Goal: Task Accomplishment & Management: Manage account settings

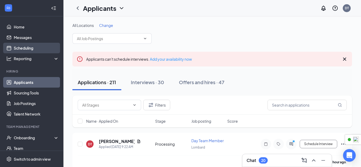
click at [38, 45] on link "Scheduling" at bounding box center [36, 48] width 45 height 11
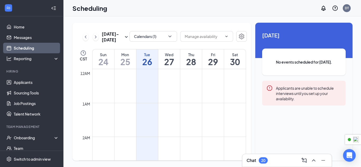
scroll to position [260, 0]
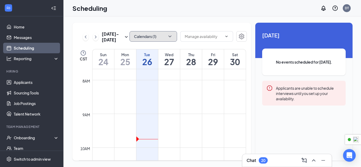
click at [148, 38] on button "Calendars (1)" at bounding box center [153, 36] width 48 height 11
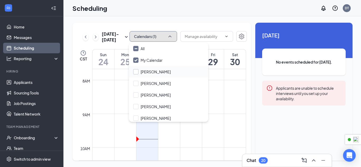
scroll to position [3, 0]
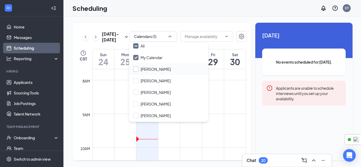
click at [136, 71] on input "[PERSON_NAME]" at bounding box center [152, 69] width 38 height 5
checkbox input "false"
click at [137, 81] on input "[PERSON_NAME]" at bounding box center [152, 80] width 38 height 5
checkbox input "false"
checkbox input "true"
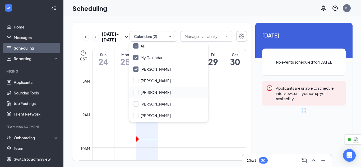
checkbox input "true"
click at [137, 92] on input "[PERSON_NAME]" at bounding box center [152, 92] width 38 height 5
checkbox input "true"
click at [136, 105] on input "[PERSON_NAME]" at bounding box center [152, 103] width 38 height 5
checkbox input "true"
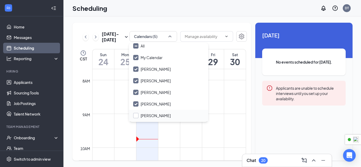
scroll to position [31, 0]
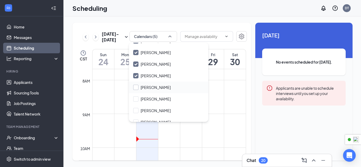
click at [137, 90] on input "[PERSON_NAME]" at bounding box center [152, 87] width 38 height 5
click at [136, 102] on div "[PERSON_NAME]" at bounding box center [168, 99] width 79 height 12
checkbox input "true"
click at [135, 109] on input "[PERSON_NAME]" at bounding box center [152, 110] width 38 height 5
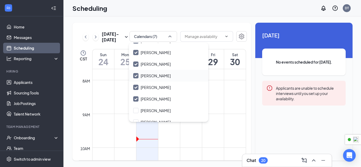
checkbox input "true"
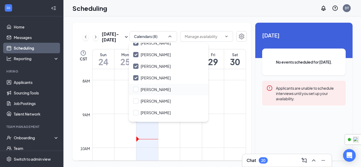
scroll to position [72, 0]
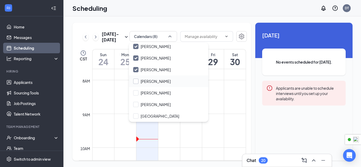
click at [137, 83] on input "[PERSON_NAME]" at bounding box center [152, 81] width 38 height 5
checkbox input "true"
click at [136, 95] on input "[PERSON_NAME]" at bounding box center [152, 92] width 38 height 5
click at [136, 102] on div "[PERSON_NAME]" at bounding box center [168, 105] width 79 height 12
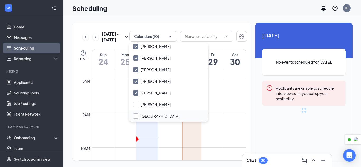
checkbox input "true"
click at [136, 116] on input "[GEOGRAPHIC_DATA]" at bounding box center [156, 116] width 46 height 5
checkbox input "false"
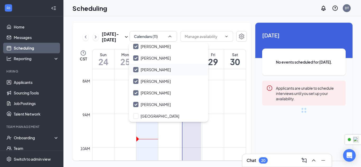
checkbox input "false"
checkbox input "true"
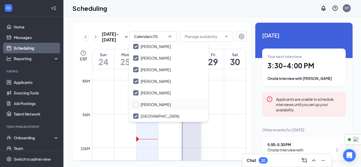
click at [136, 104] on input "[PERSON_NAME]" at bounding box center [152, 104] width 38 height 5
checkbox input "false"
checkbox input "true"
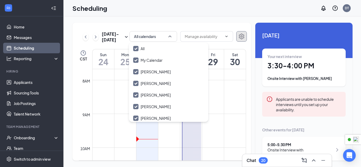
click at [242, 39] on icon "Settings" at bounding box center [241, 36] width 6 height 6
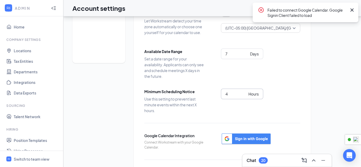
scroll to position [44, 0]
drag, startPoint x: 235, startPoint y: 93, endPoint x: 209, endPoint y: 94, distance: 25.9
click at [210, 94] on div "Minimum Scheduling Notice Use this setting to prevent last minute events within…" at bounding box center [222, 100] width 156 height 25
type input "8"
click at [283, 86] on div "Time Zone Let Workstream detect your time zone automatically or choose one your…" at bounding box center [222, 96] width 156 height 192
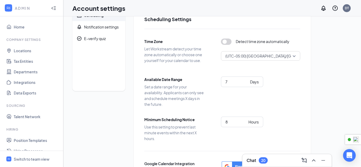
scroll to position [0, 0]
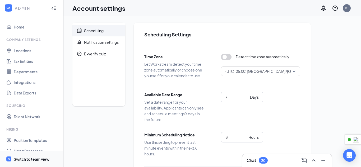
click at [37, 161] on div "Switch to team view" at bounding box center [32, 159] width 36 height 5
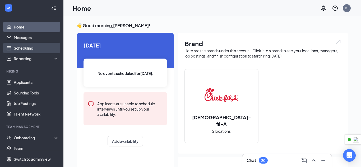
click at [30, 50] on link "Scheduling" at bounding box center [36, 48] width 45 height 11
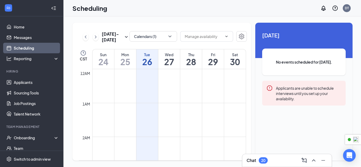
scroll to position [260, 0]
click at [238, 36] on icon "Settings" at bounding box center [241, 36] width 6 height 6
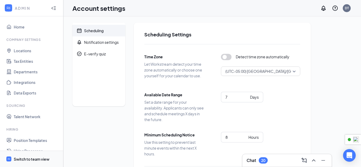
click at [26, 162] on span "Switch to team view" at bounding box center [36, 159] width 45 height 16
